Goal: Transaction & Acquisition: Book appointment/travel/reservation

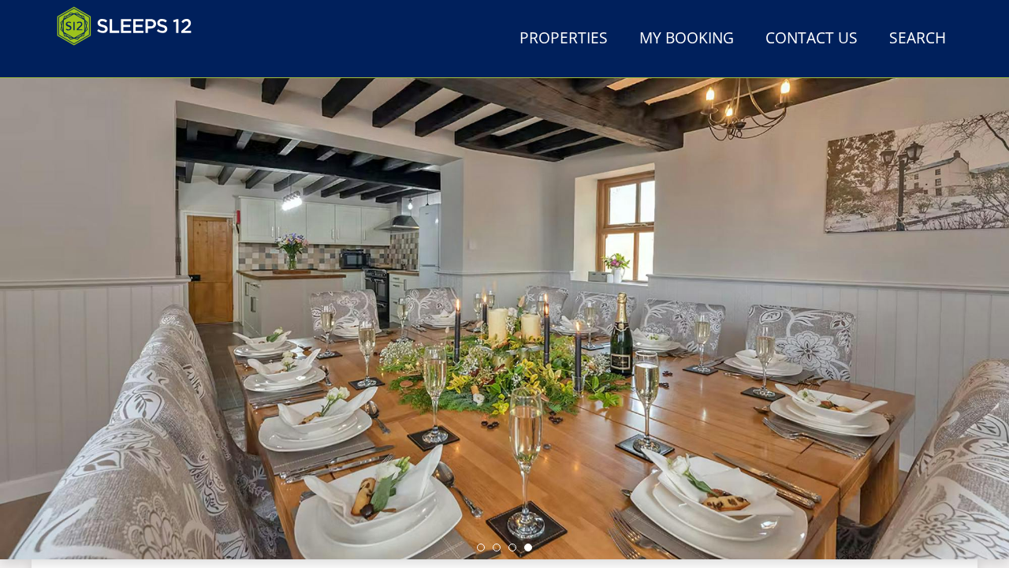
scroll to position [85, 0]
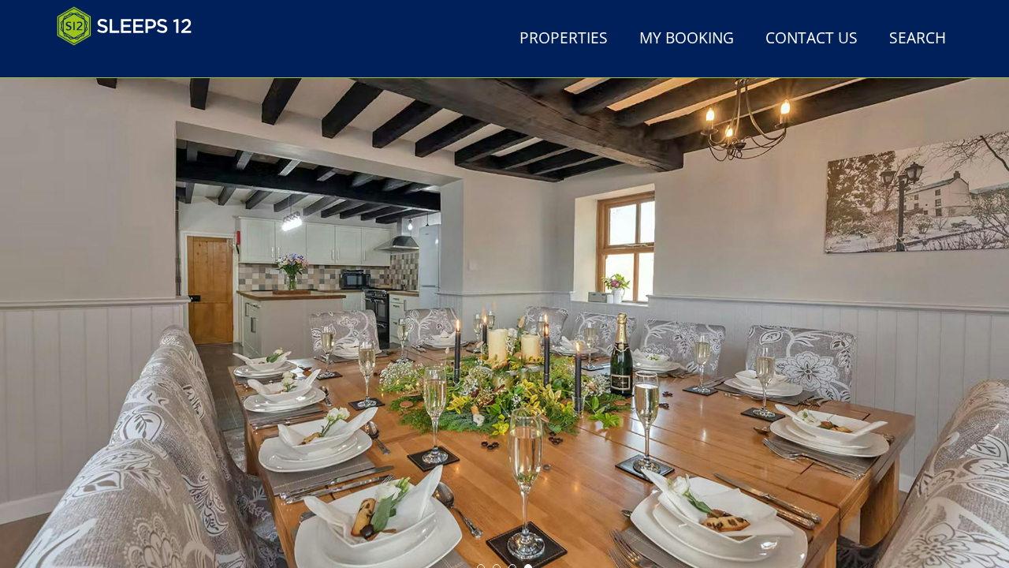
click at [492, 305] on div at bounding box center [504, 304] width 1009 height 552
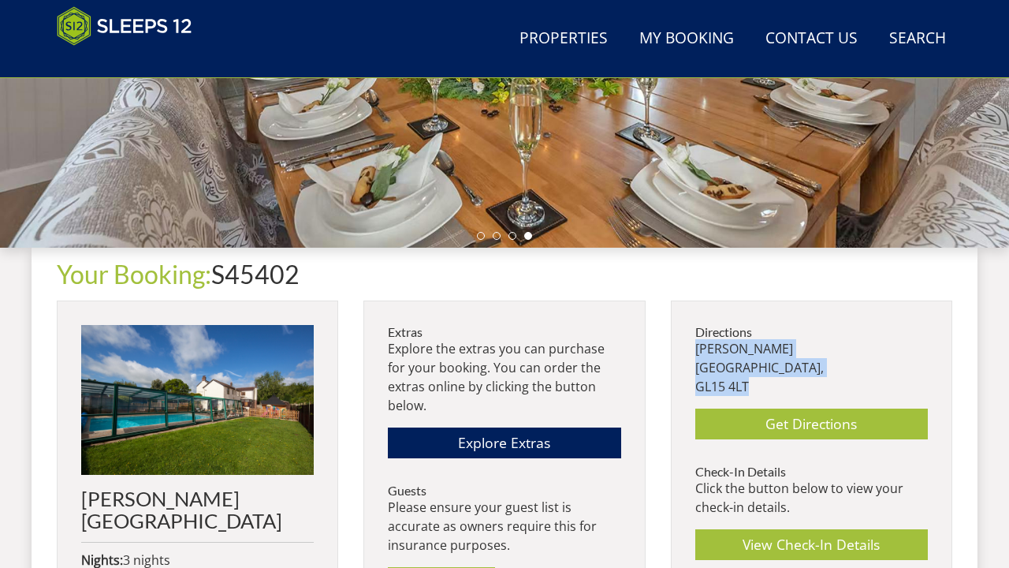
scroll to position [463, 0]
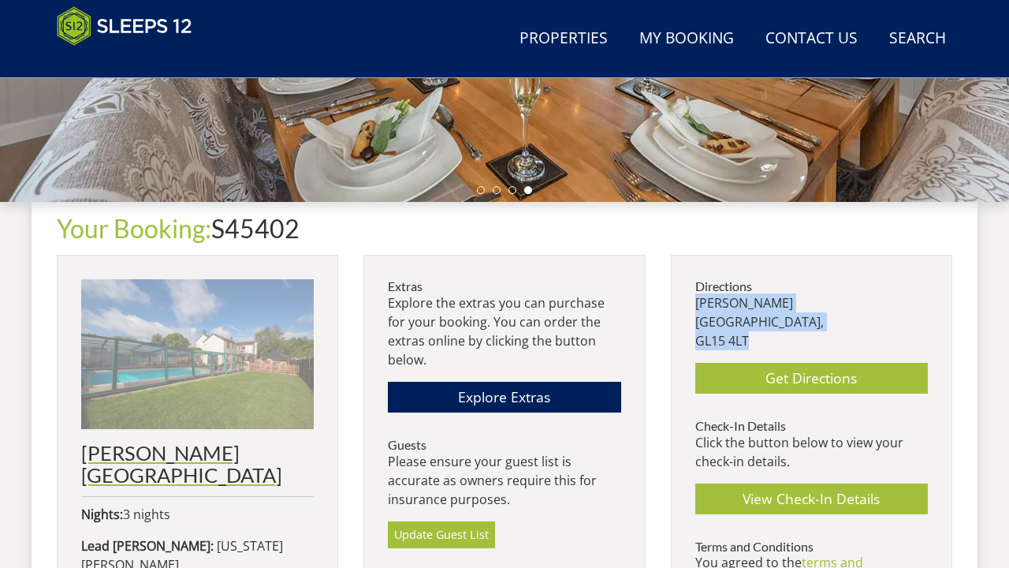
click at [239, 370] on img at bounding box center [197, 354] width 233 height 150
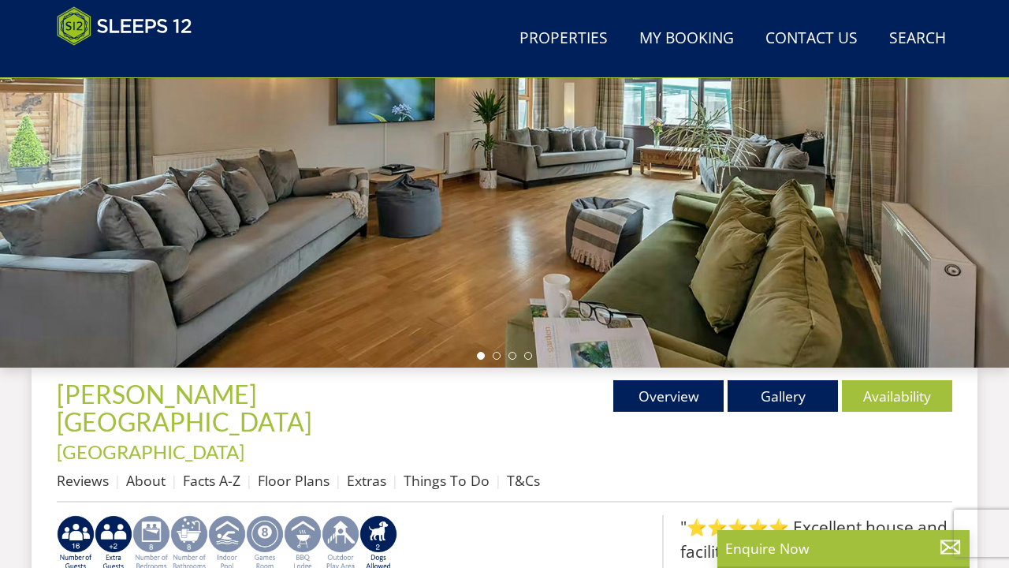
scroll to position [334, 0]
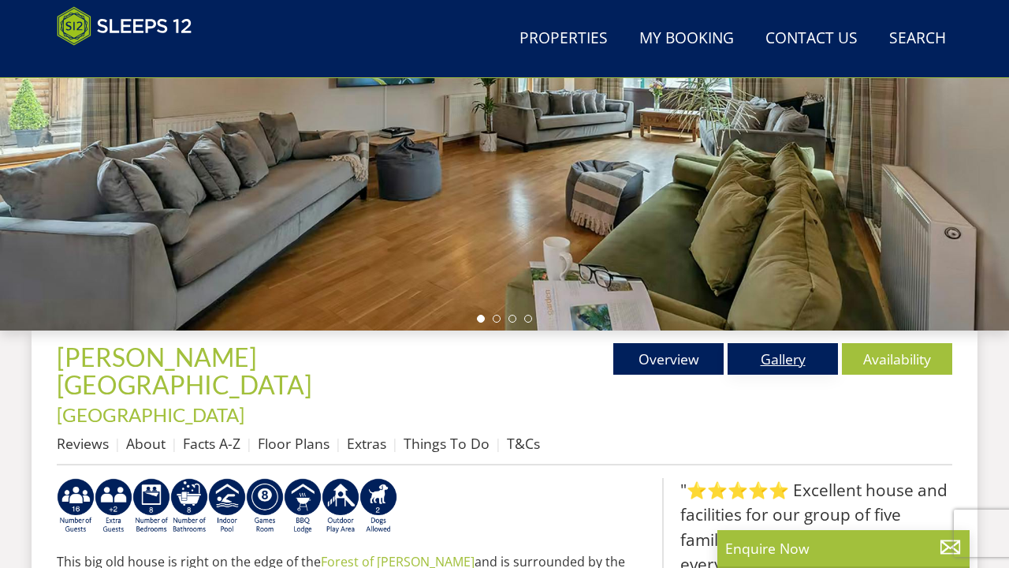
click at [782, 355] on link "Gallery" at bounding box center [783, 359] width 110 height 32
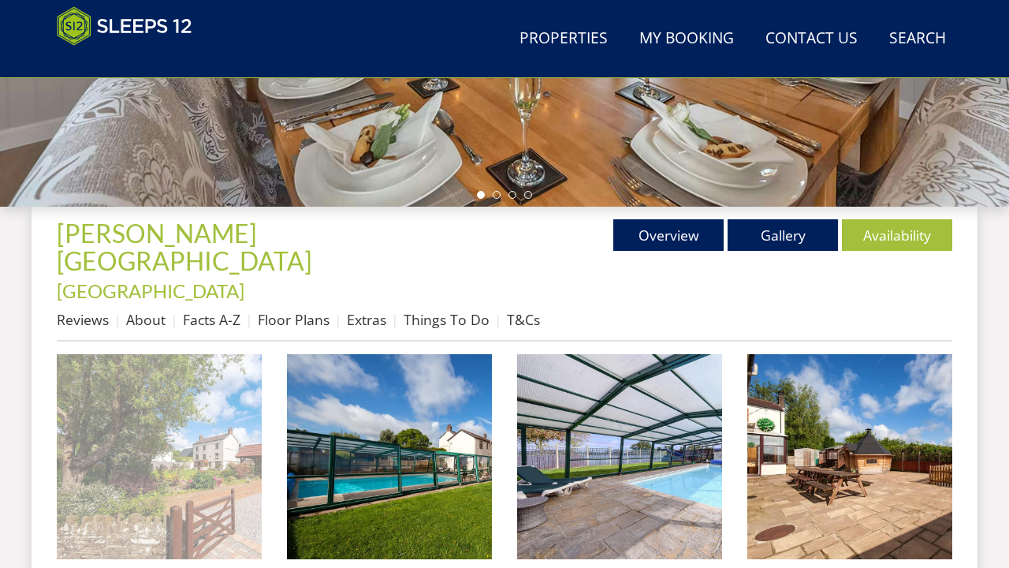
scroll to position [467, 0]
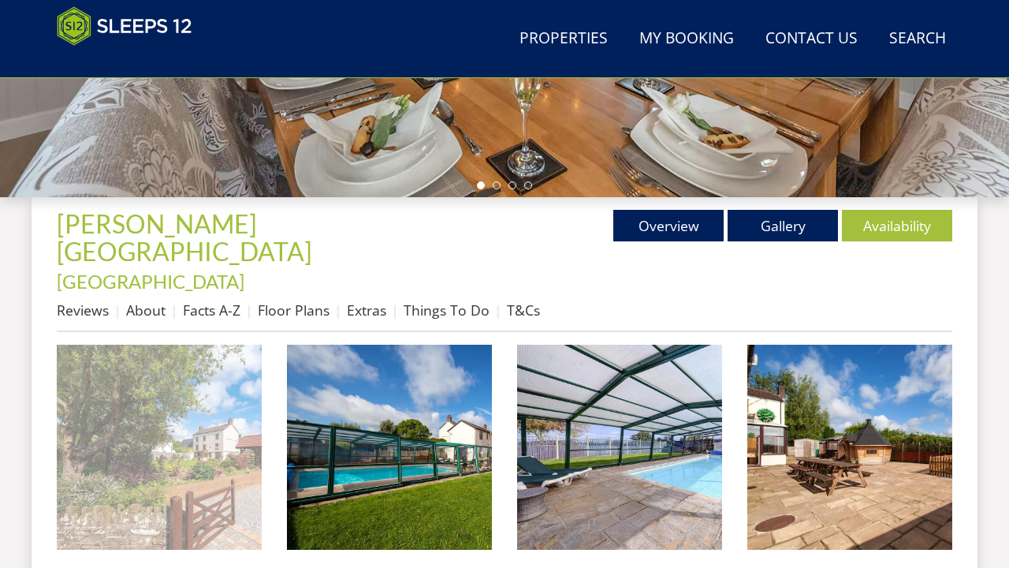
click at [166, 426] on img at bounding box center [159, 446] width 205 height 205
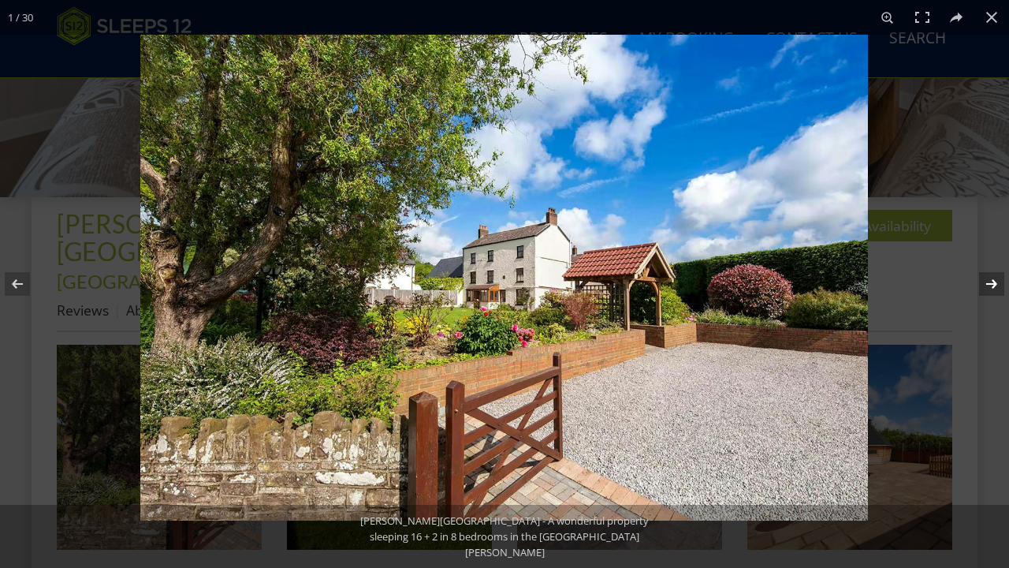
click at [990, 279] on button at bounding box center [981, 283] width 55 height 79
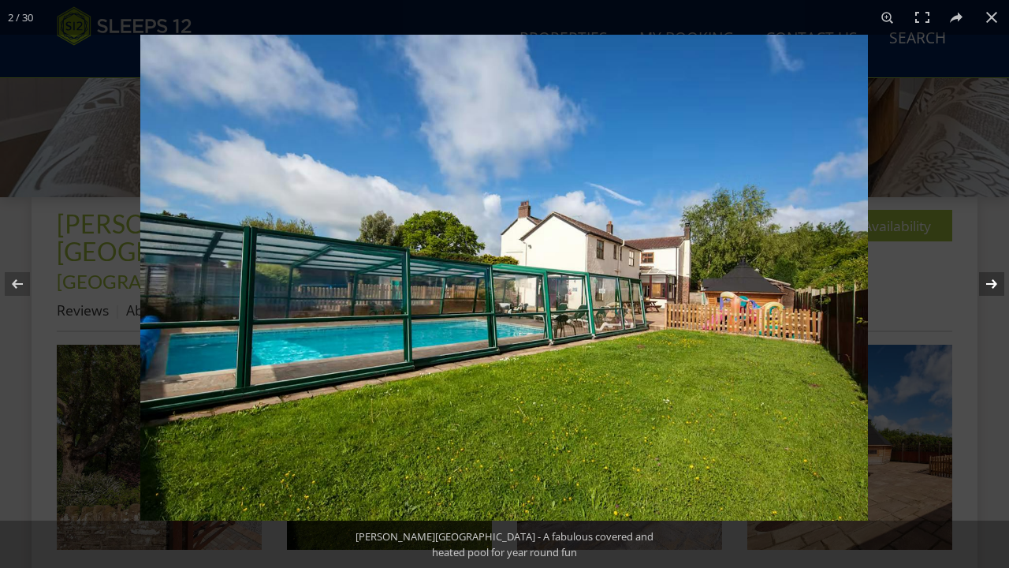
click at [990, 279] on button at bounding box center [981, 283] width 55 height 79
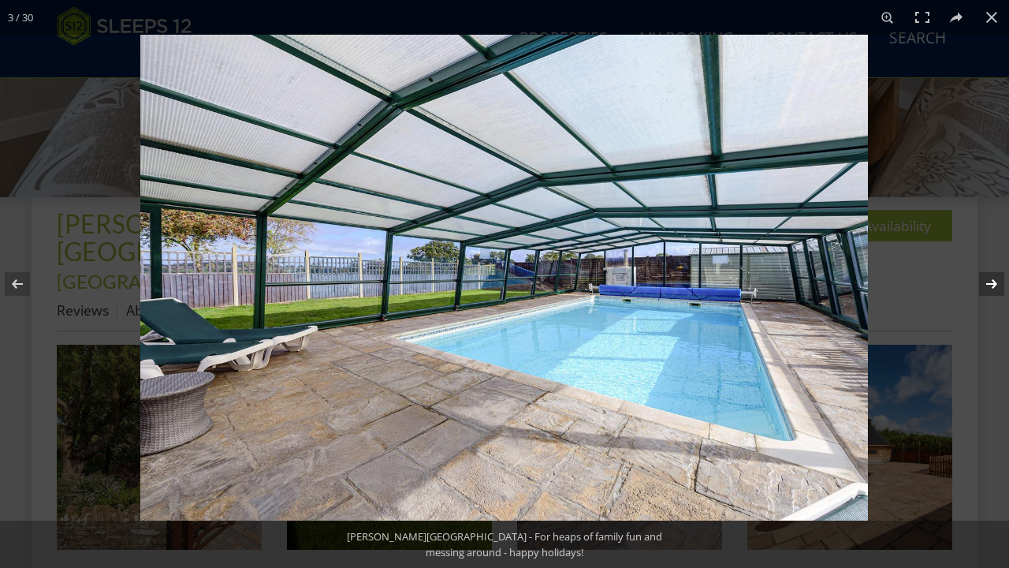
click at [990, 279] on button at bounding box center [981, 283] width 55 height 79
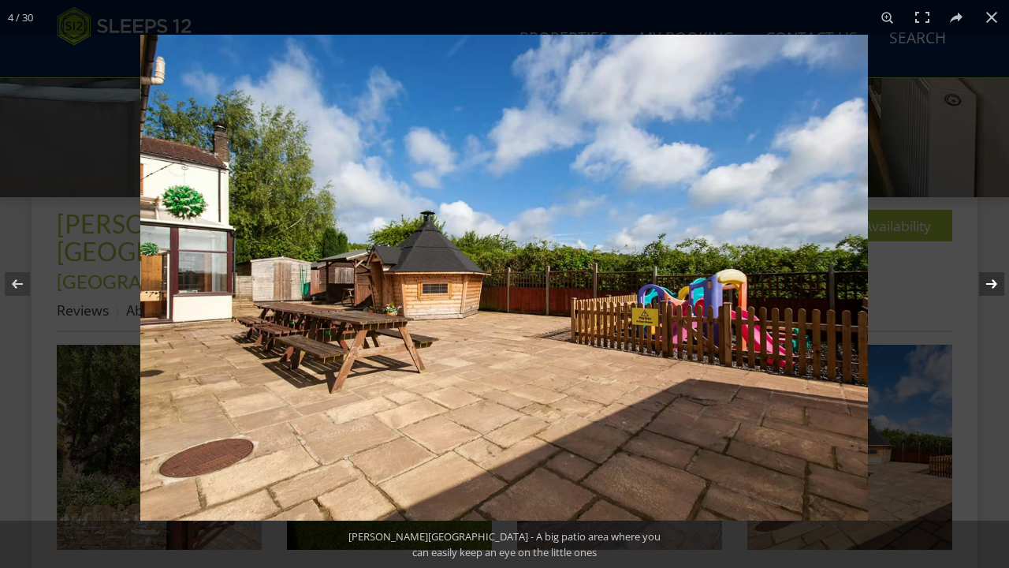
click at [990, 279] on button at bounding box center [981, 283] width 55 height 79
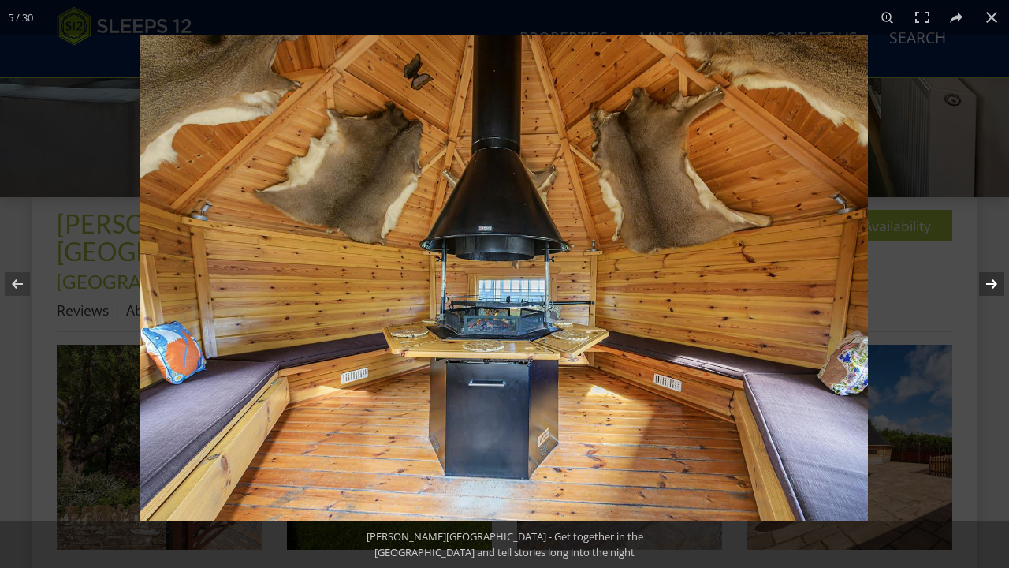
click at [990, 279] on button at bounding box center [981, 283] width 55 height 79
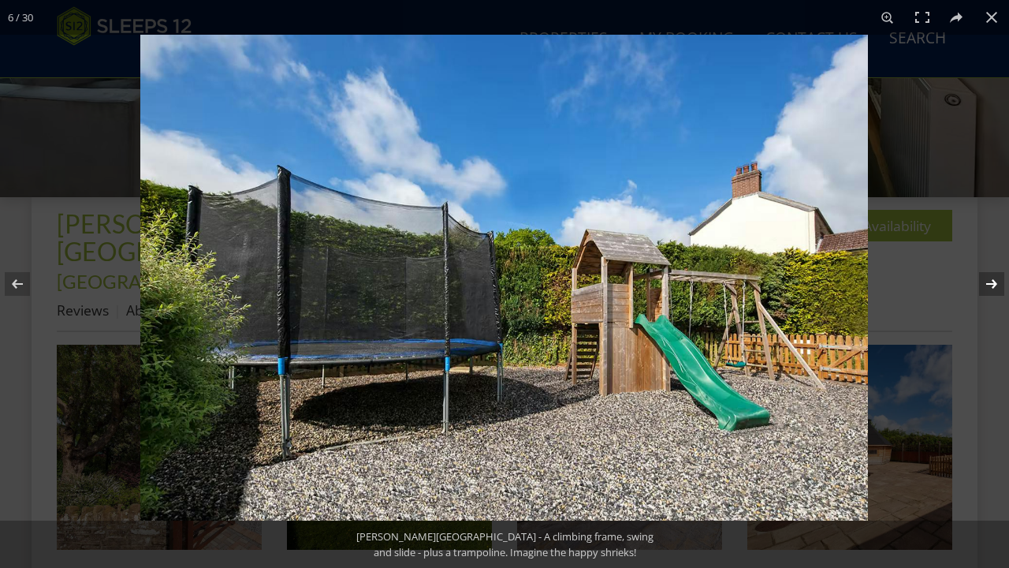
click at [990, 279] on button at bounding box center [981, 283] width 55 height 79
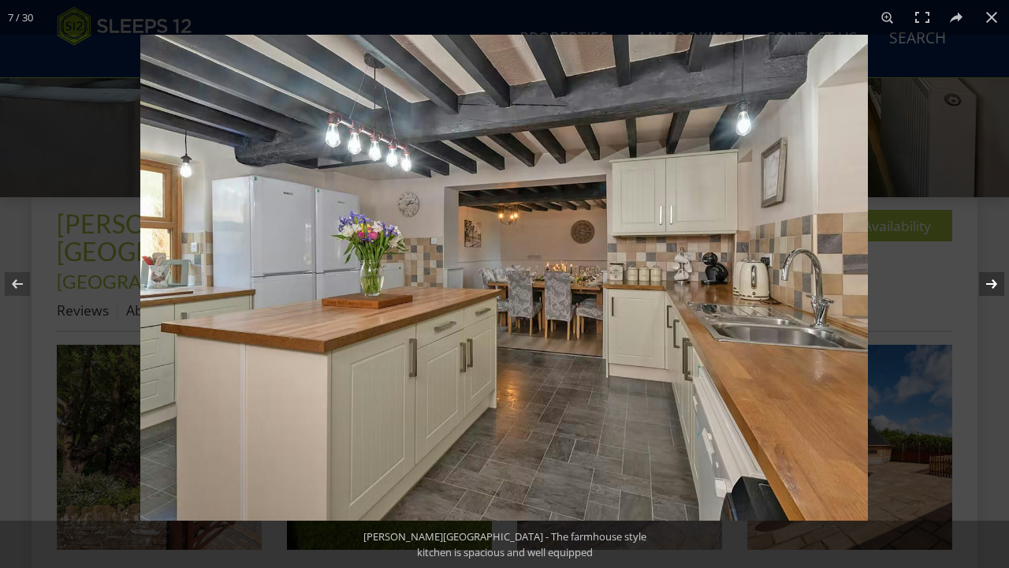
click at [990, 279] on button at bounding box center [981, 283] width 55 height 79
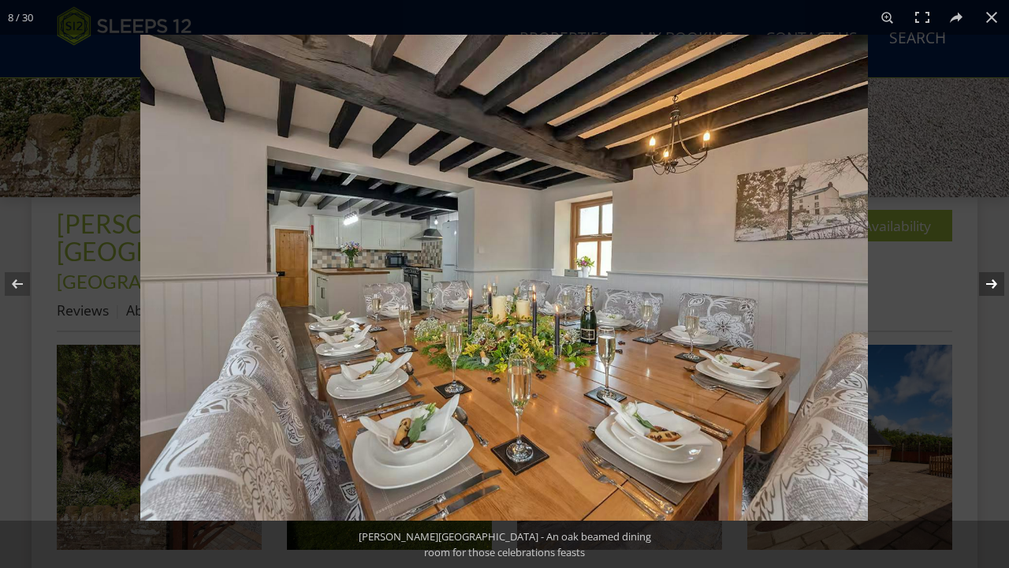
click at [990, 279] on button at bounding box center [981, 283] width 55 height 79
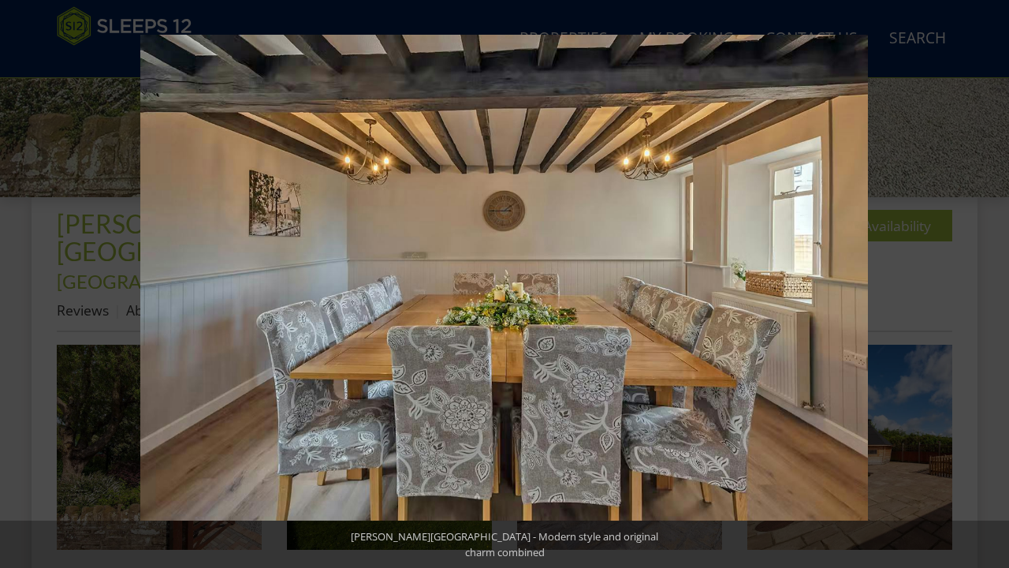
click at [990, 279] on button at bounding box center [981, 283] width 55 height 79
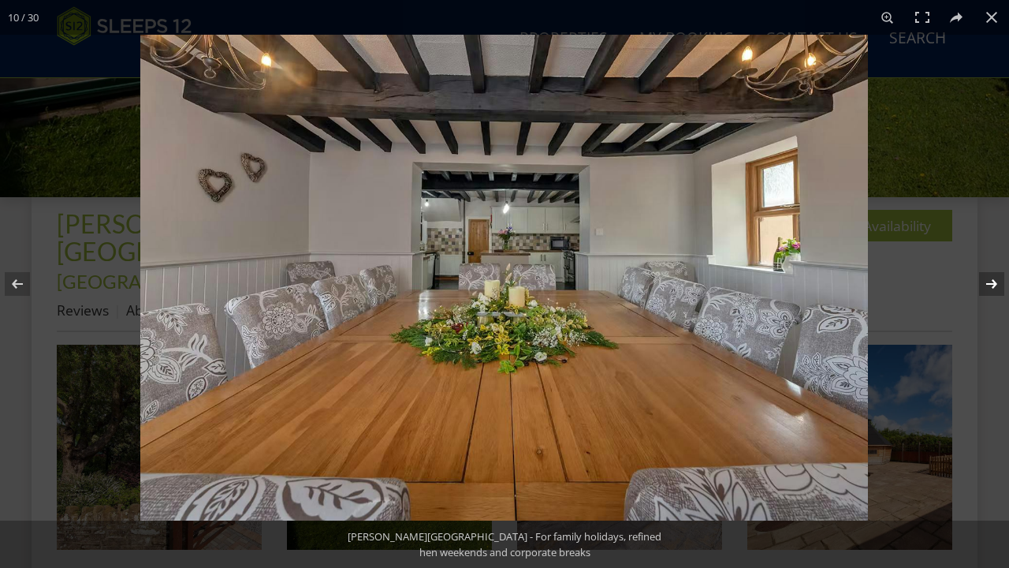
click at [990, 281] on button at bounding box center [981, 283] width 55 height 79
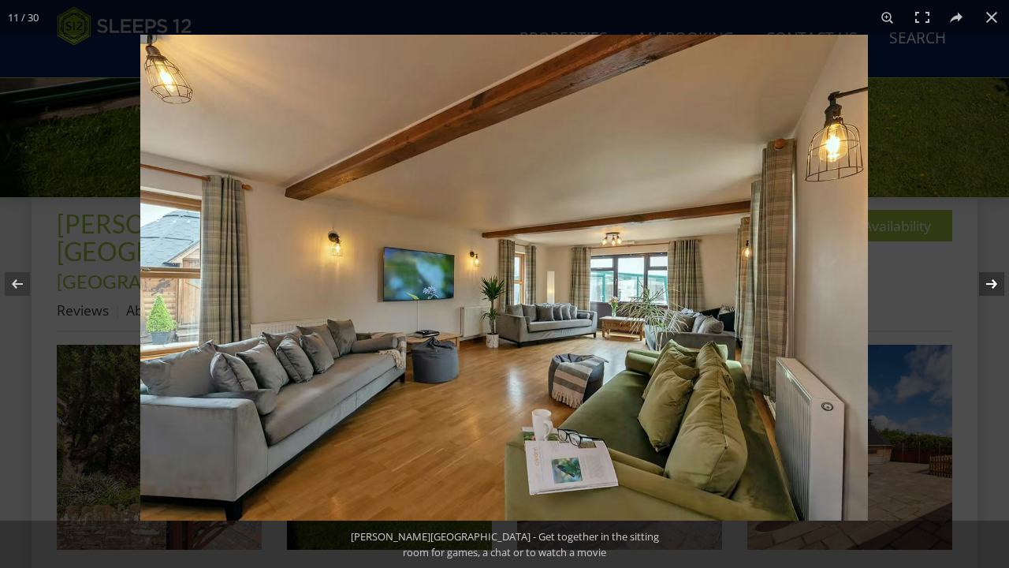
click at [990, 281] on button at bounding box center [981, 283] width 55 height 79
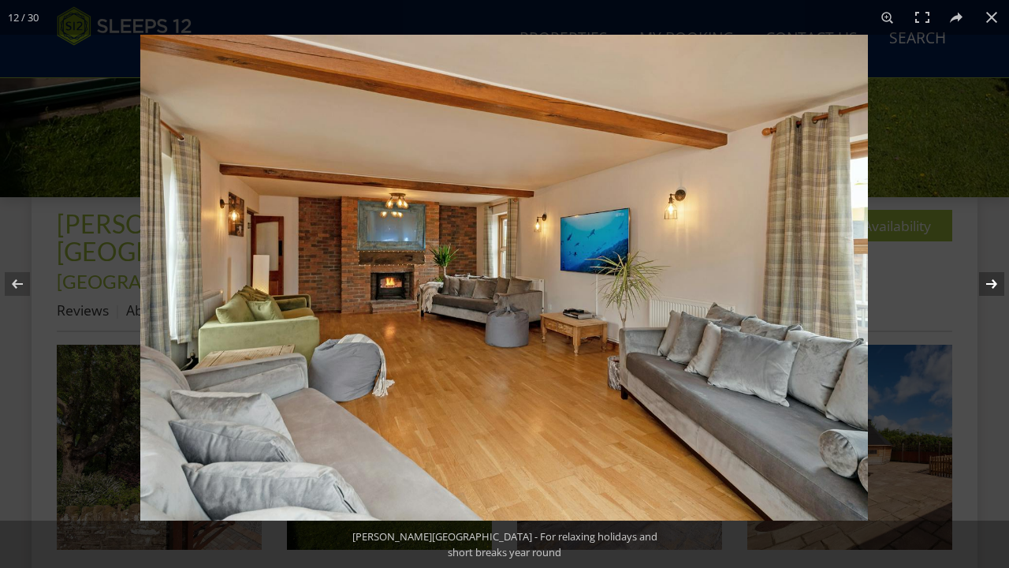
click at [990, 281] on button at bounding box center [981, 283] width 55 height 79
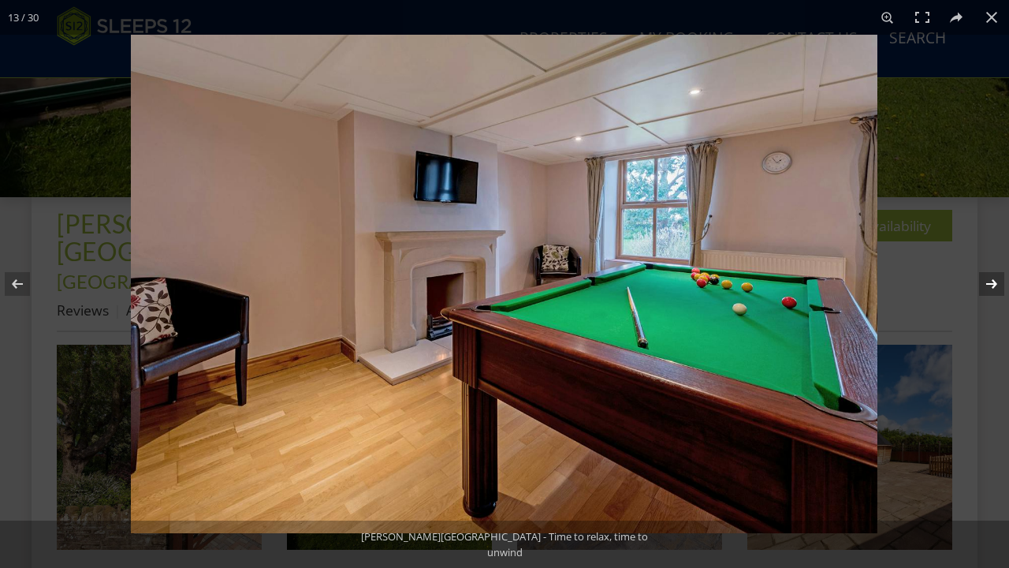
click at [990, 281] on button at bounding box center [981, 283] width 55 height 79
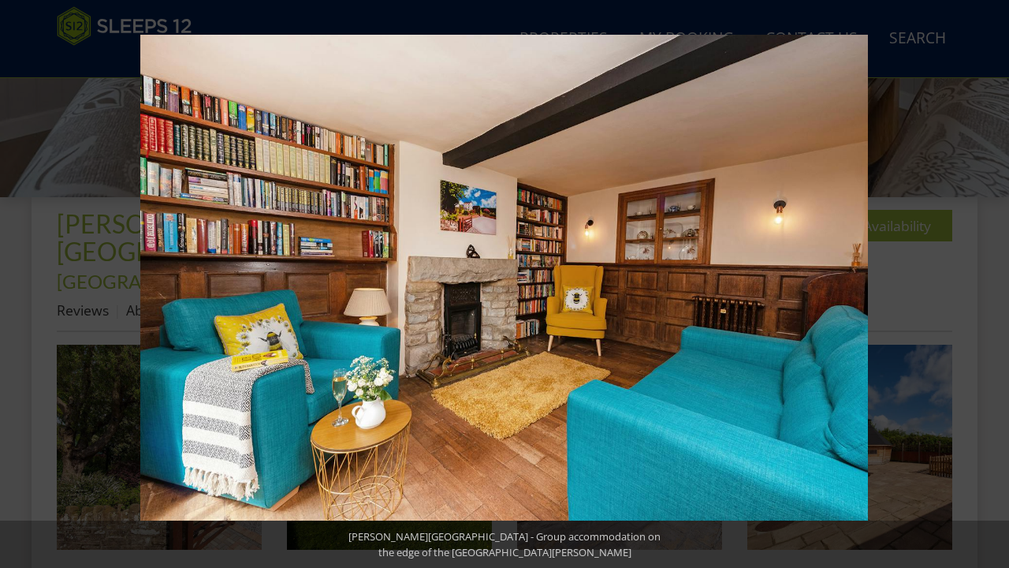
click at [990, 281] on button at bounding box center [981, 283] width 55 height 79
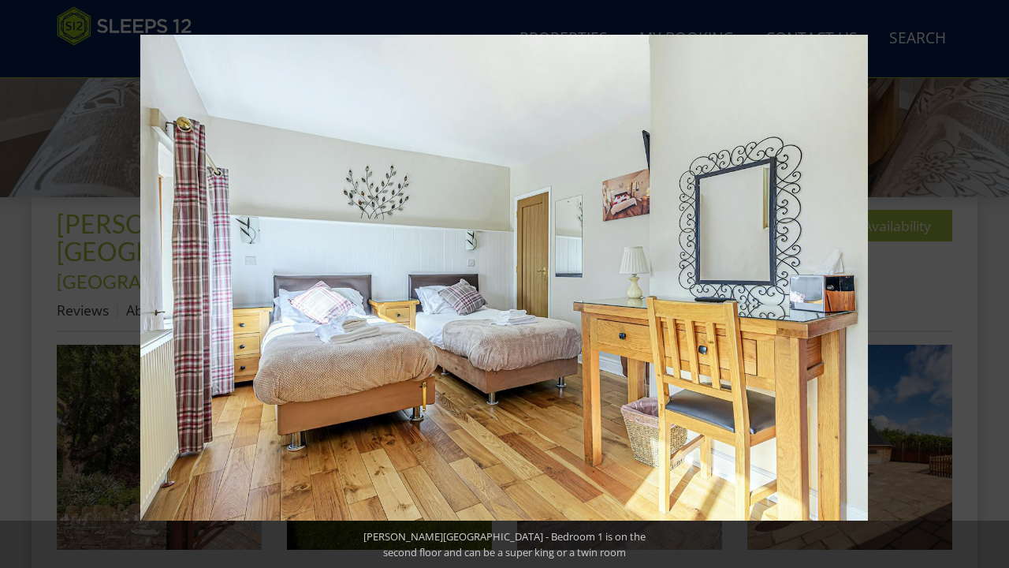
click at [990, 281] on button at bounding box center [981, 283] width 55 height 79
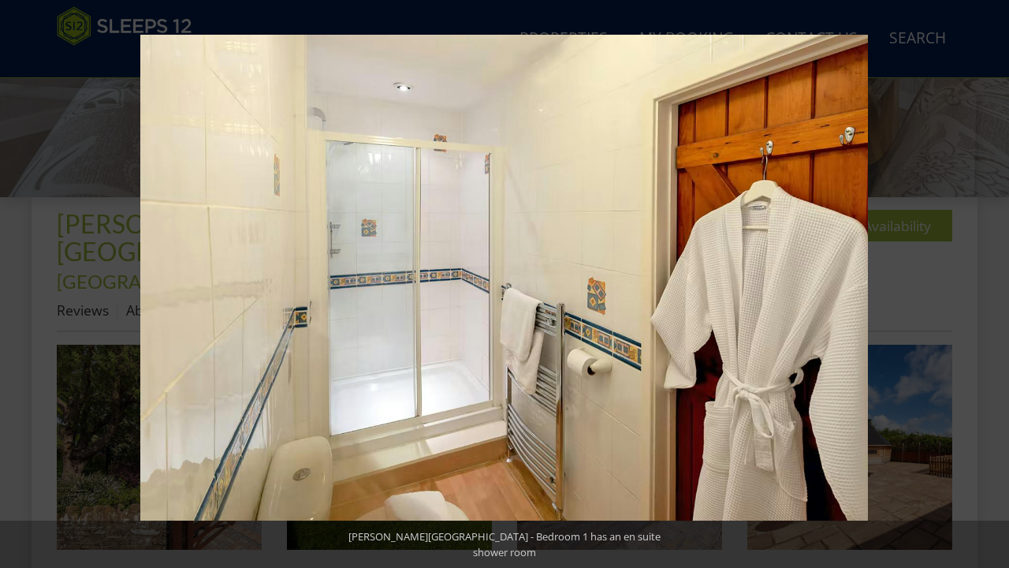
click at [990, 281] on button at bounding box center [981, 283] width 55 height 79
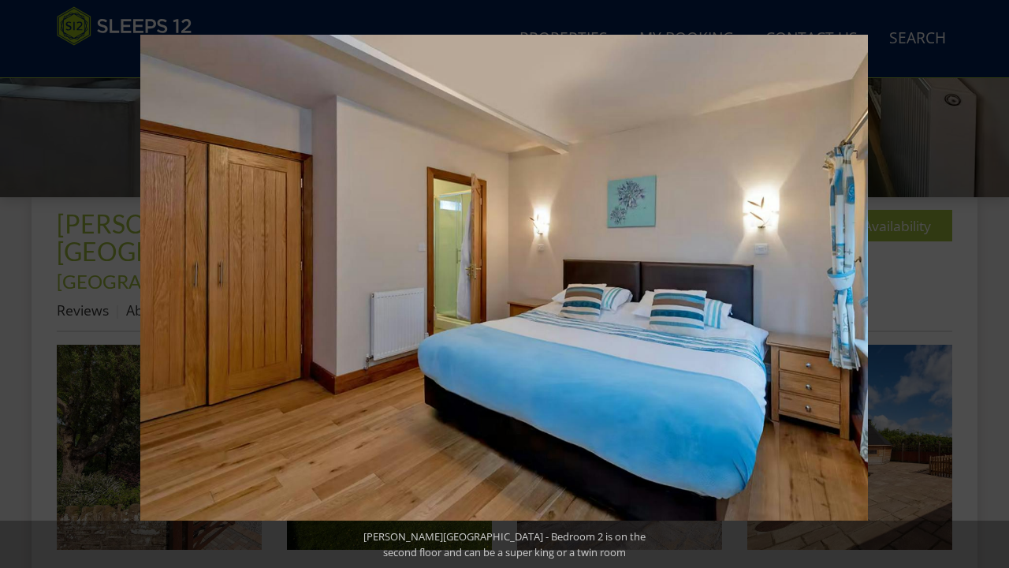
click at [990, 281] on button at bounding box center [981, 283] width 55 height 79
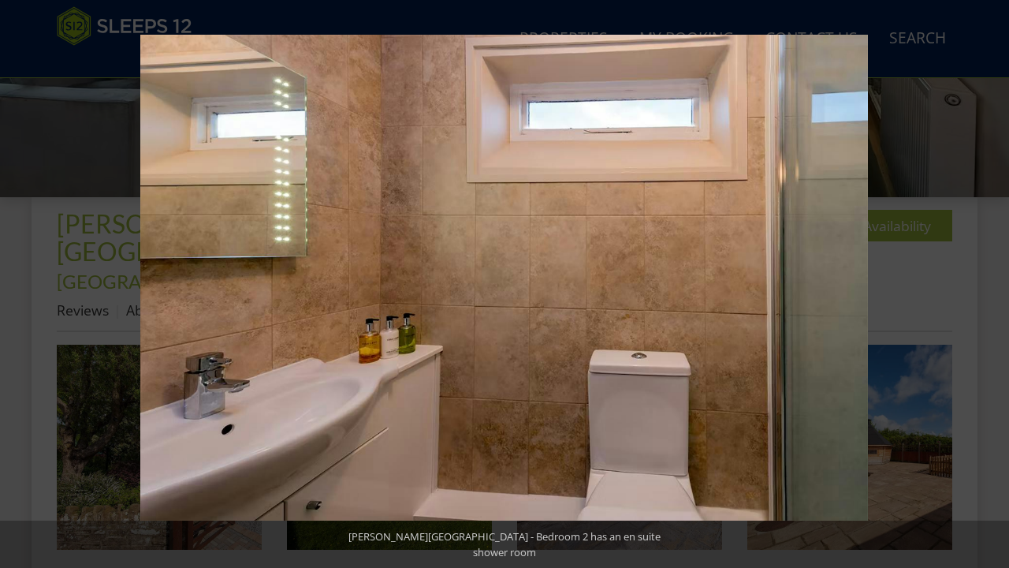
click at [990, 281] on button at bounding box center [981, 283] width 55 height 79
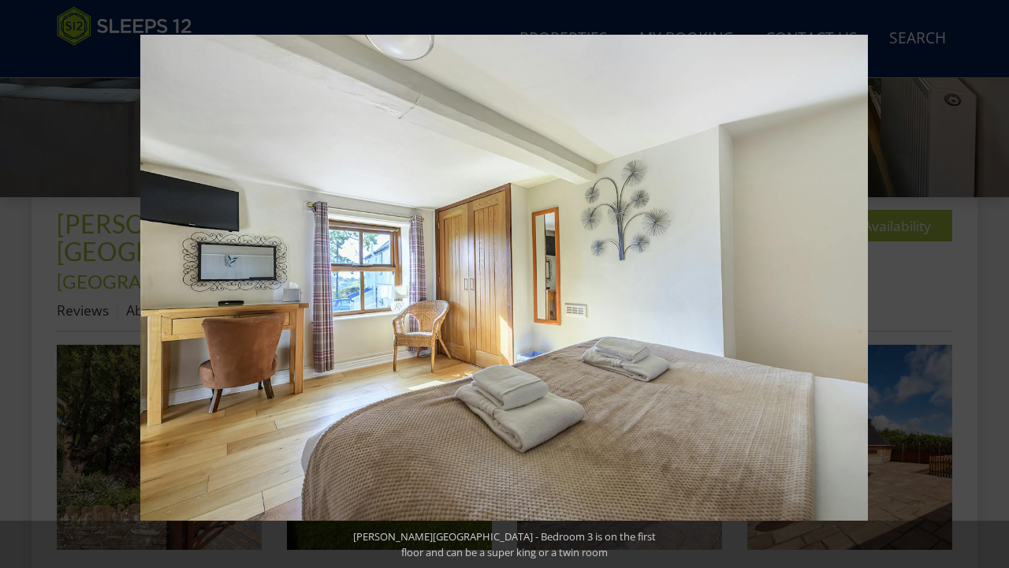
click at [990, 281] on button at bounding box center [981, 283] width 55 height 79
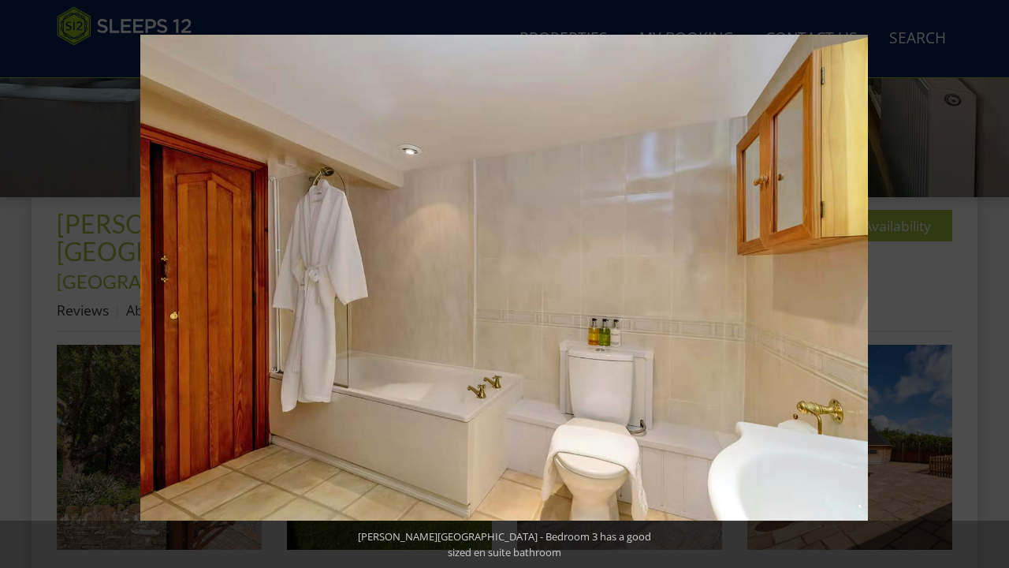
click at [990, 281] on button at bounding box center [981, 283] width 55 height 79
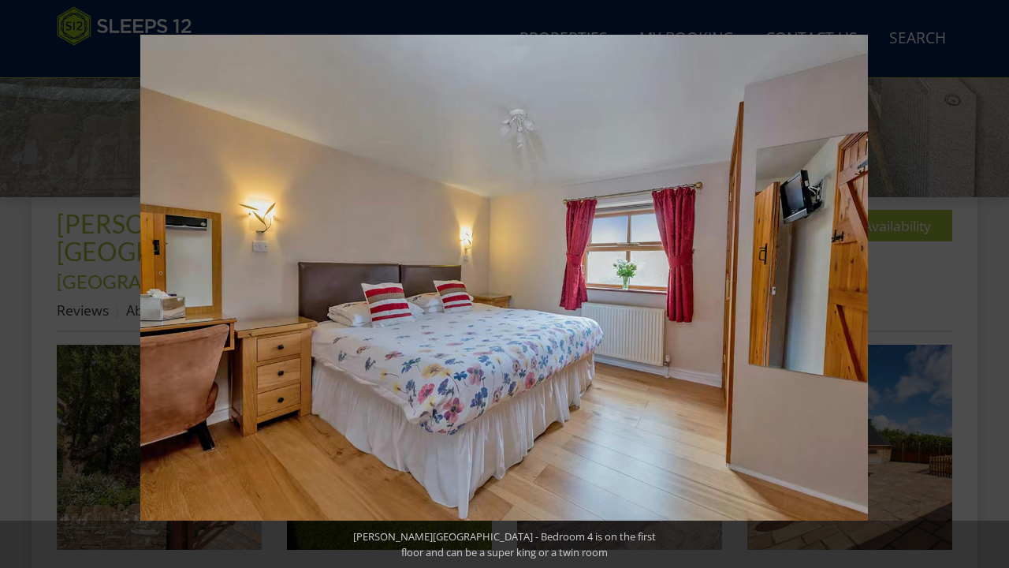
click at [990, 281] on button at bounding box center [981, 283] width 55 height 79
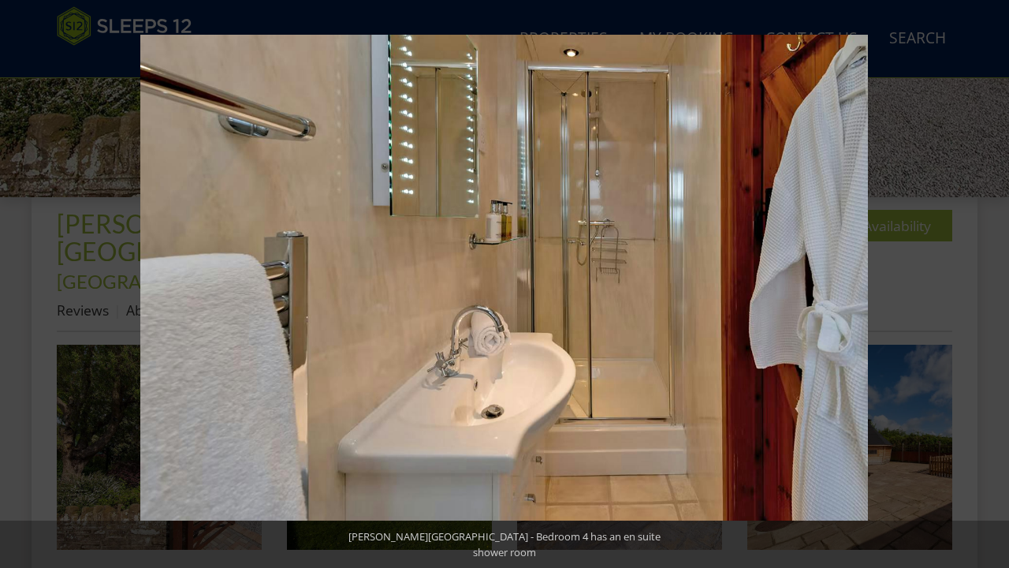
click at [990, 281] on button at bounding box center [981, 283] width 55 height 79
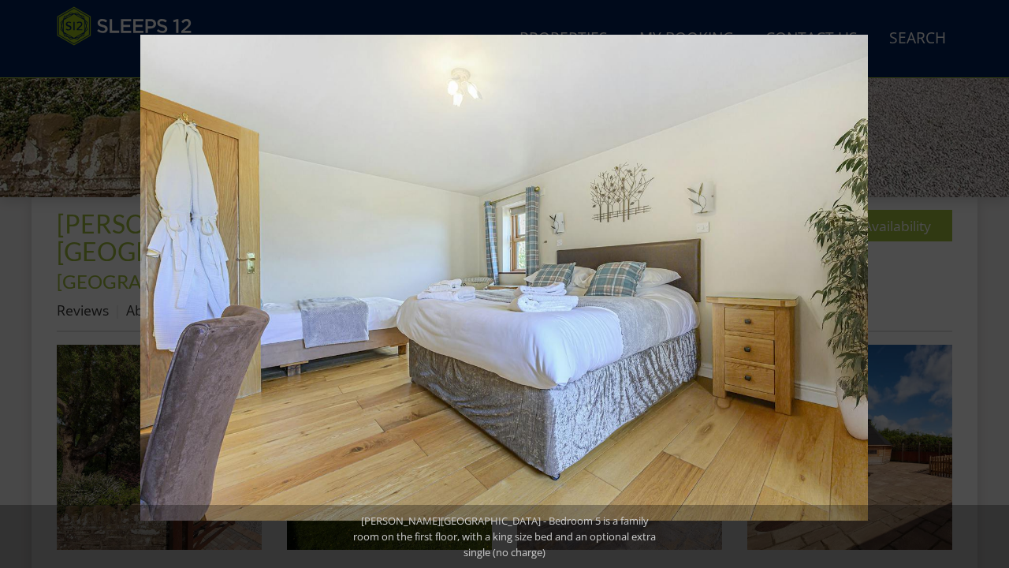
click at [990, 281] on button at bounding box center [981, 283] width 55 height 79
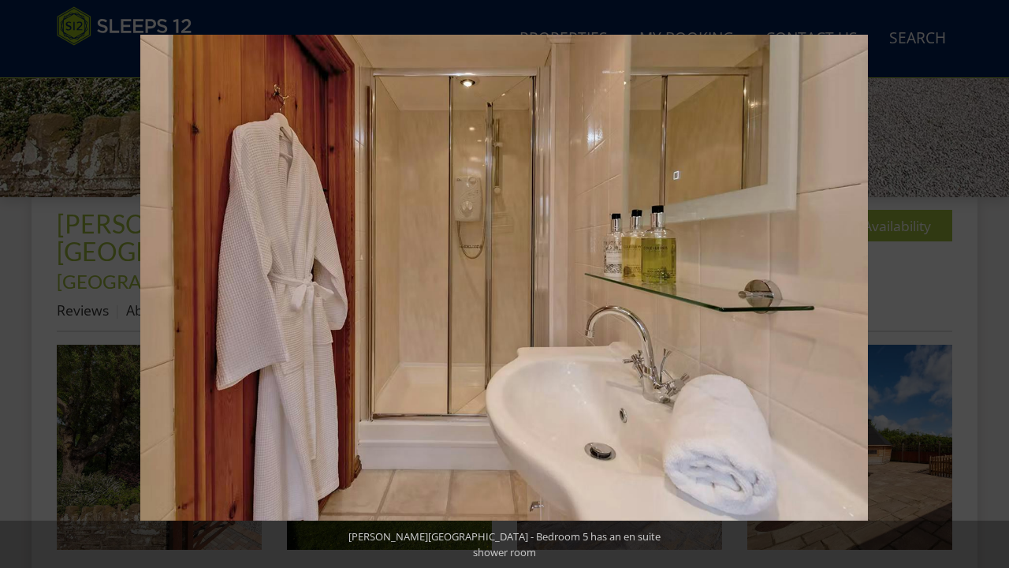
click at [990, 281] on button at bounding box center [981, 283] width 55 height 79
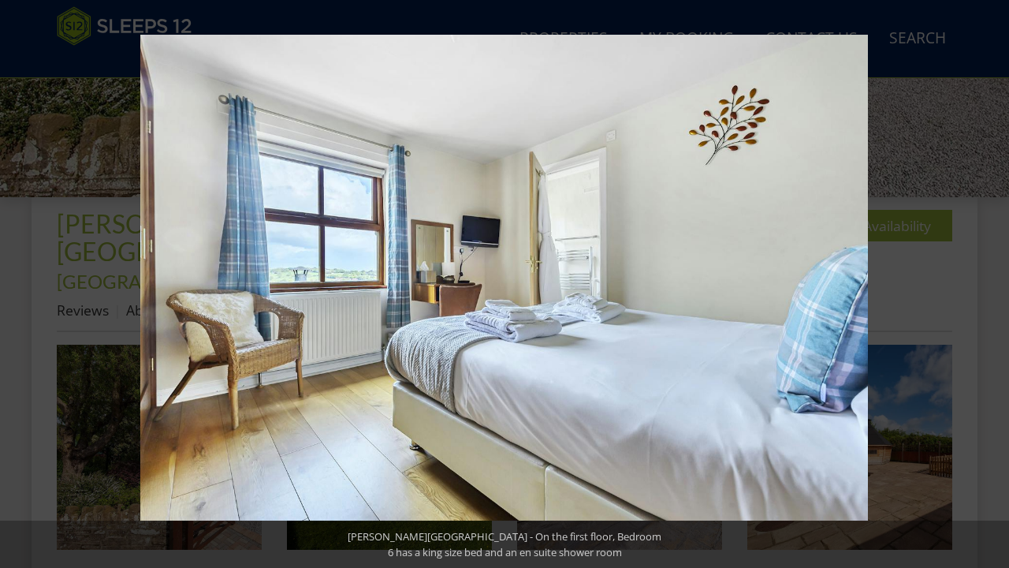
click at [990, 281] on button at bounding box center [981, 283] width 55 height 79
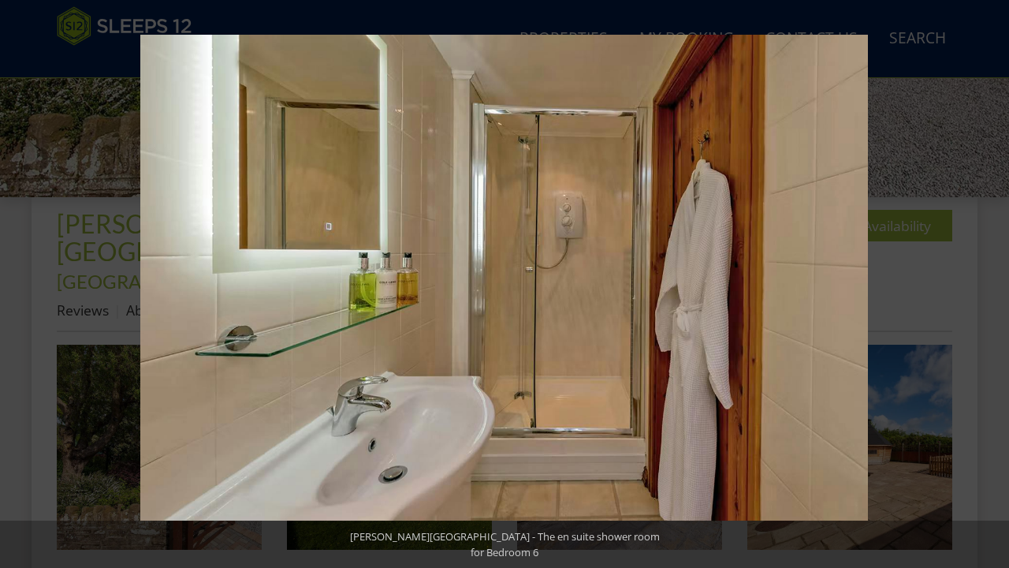
click at [990, 281] on button at bounding box center [981, 283] width 55 height 79
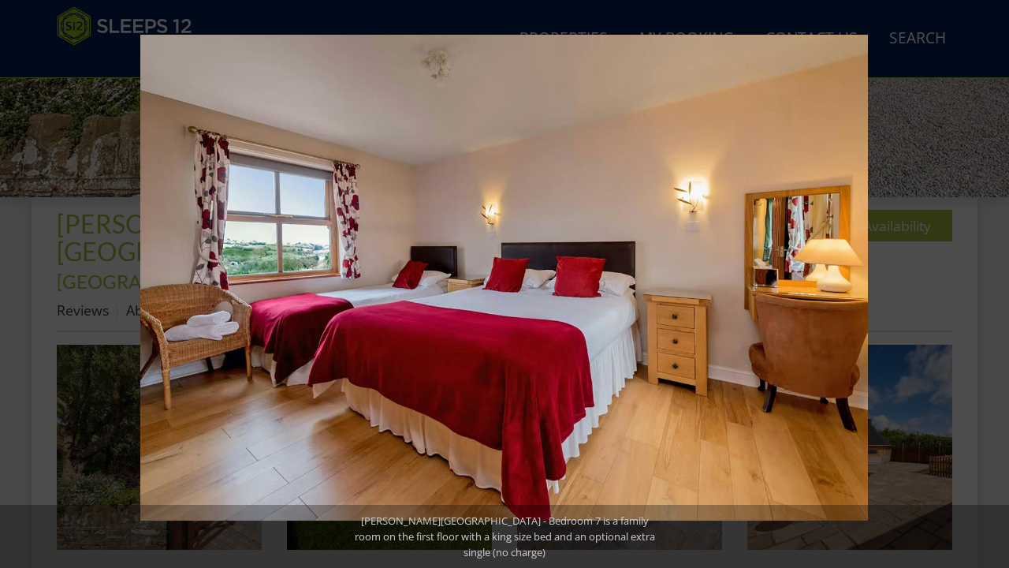
click at [990, 281] on button at bounding box center [981, 283] width 55 height 79
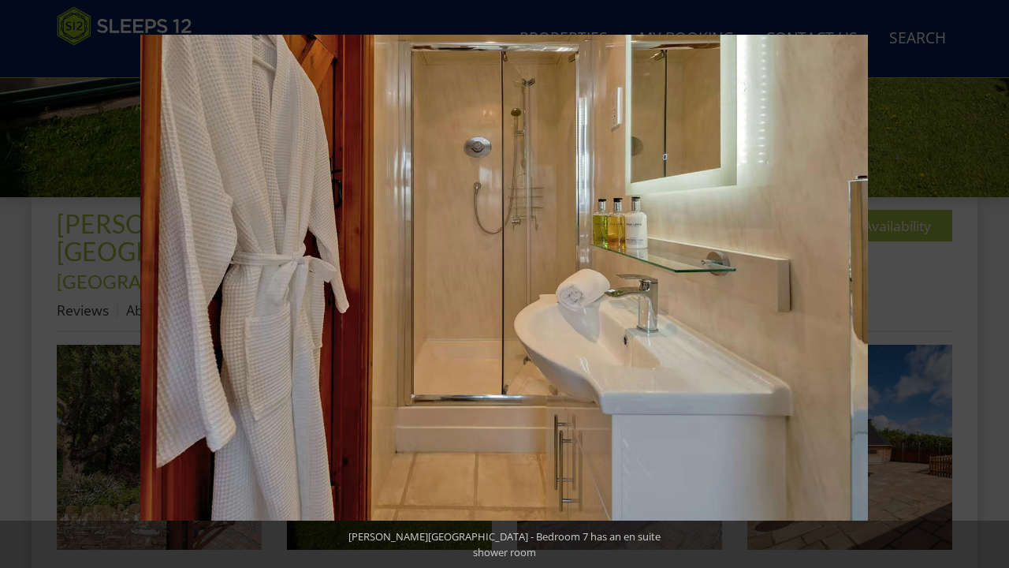
click at [990, 281] on button at bounding box center [981, 283] width 55 height 79
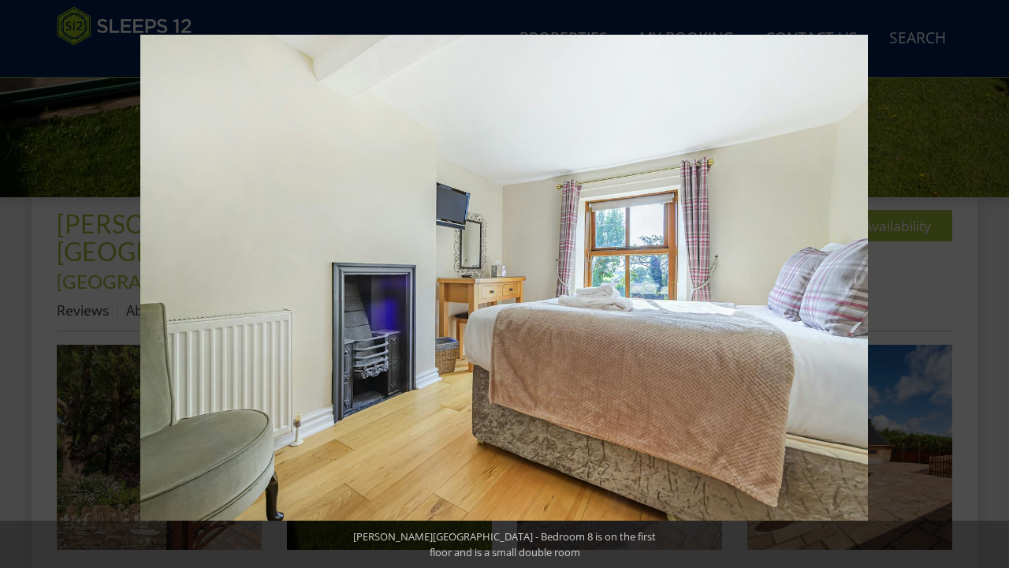
click at [990, 281] on button at bounding box center [981, 283] width 55 height 79
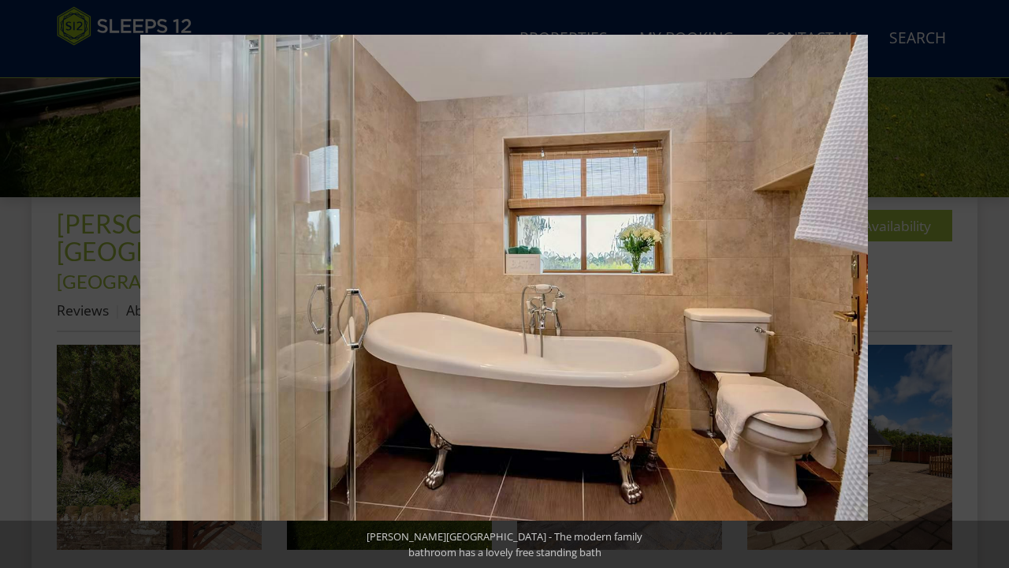
click at [990, 281] on button at bounding box center [981, 283] width 55 height 79
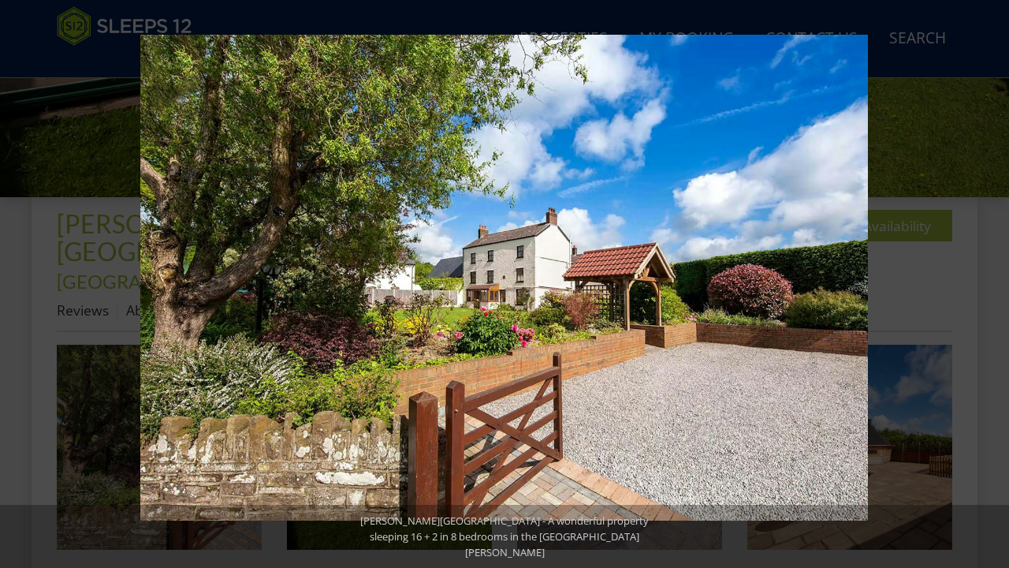
click at [990, 281] on button at bounding box center [981, 283] width 55 height 79
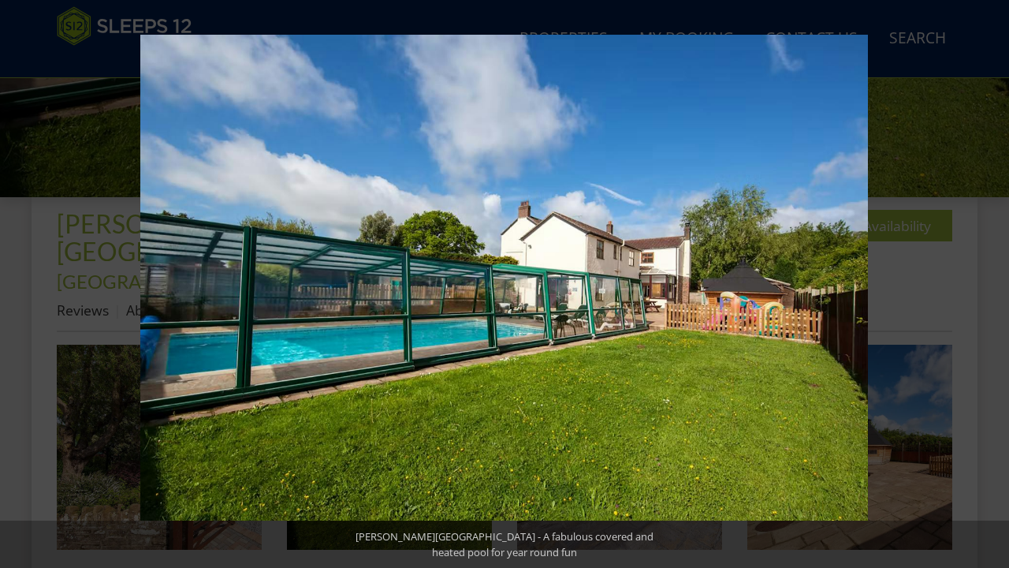
click at [990, 281] on button at bounding box center [981, 283] width 55 height 79
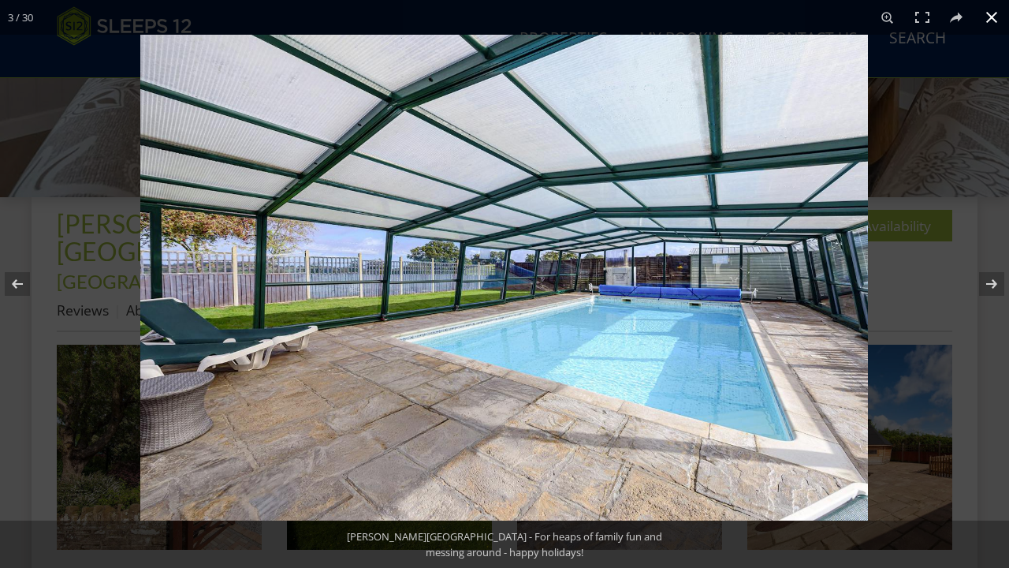
click at [989, 14] on button at bounding box center [991, 17] width 35 height 35
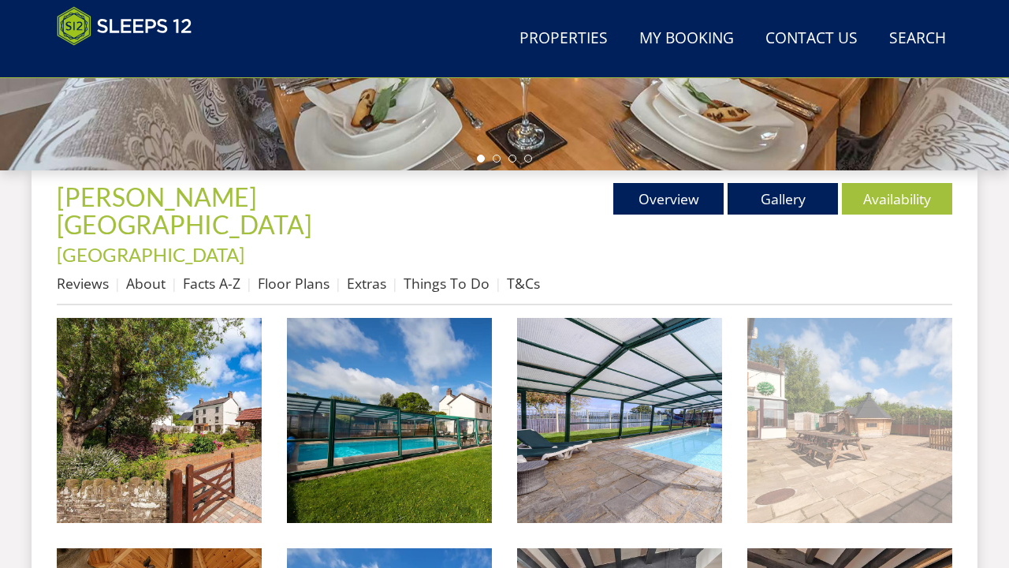
scroll to position [495, 0]
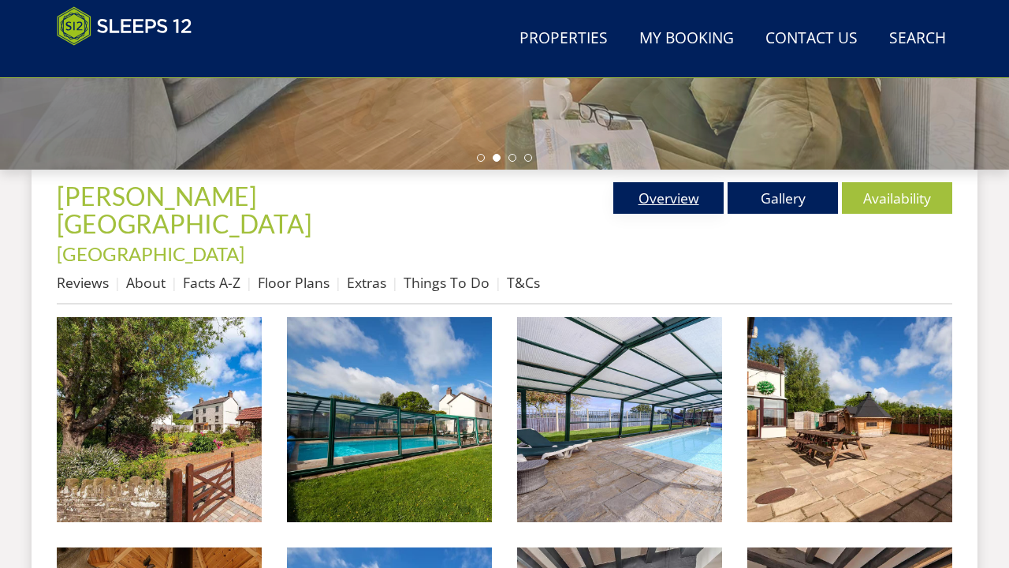
click at [666, 199] on link "Overview" at bounding box center [668, 198] width 110 height 32
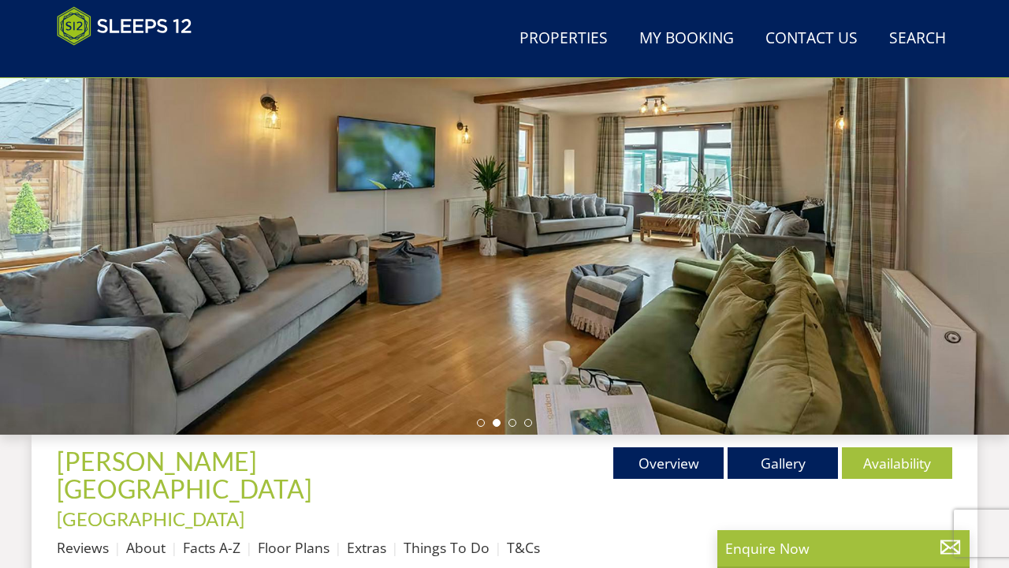
scroll to position [247, 0]
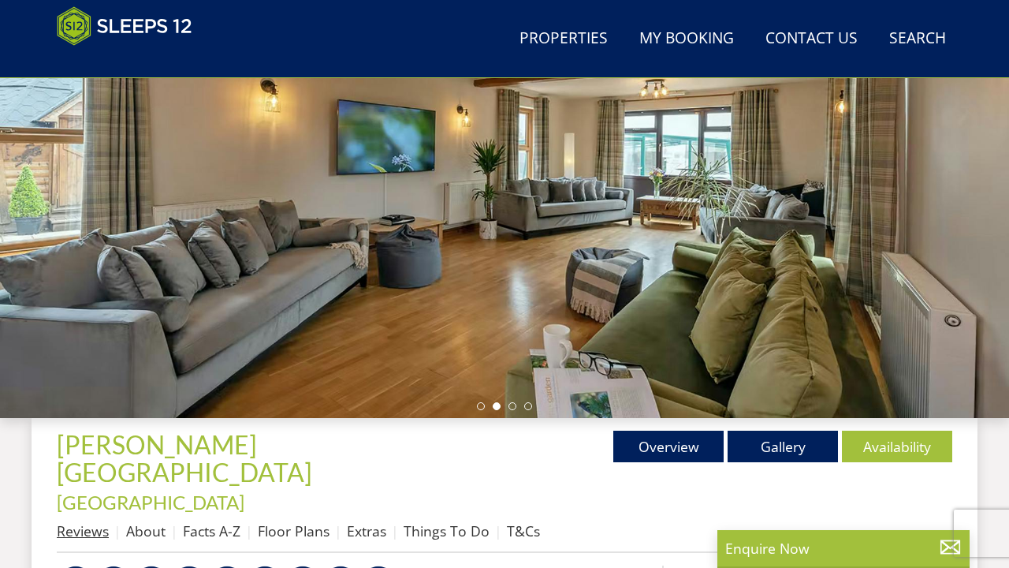
click at [84, 521] on link "Reviews" at bounding box center [83, 530] width 52 height 19
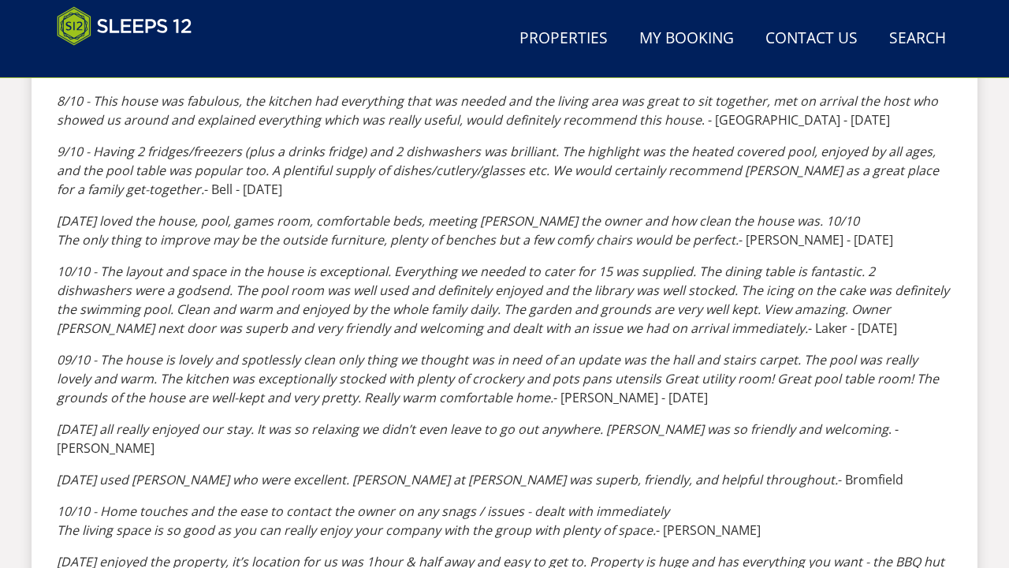
scroll to position [1191, 0]
